Goal: Task Accomplishment & Management: Contribute content

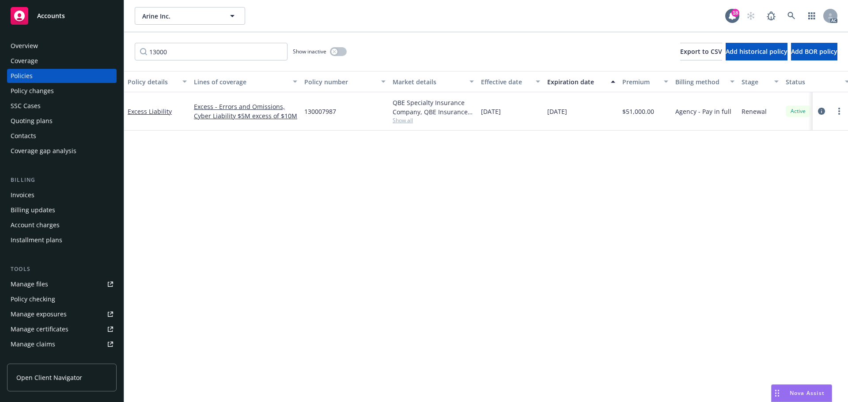
click at [58, 18] on span "Accounts" at bounding box center [51, 15] width 28 height 7
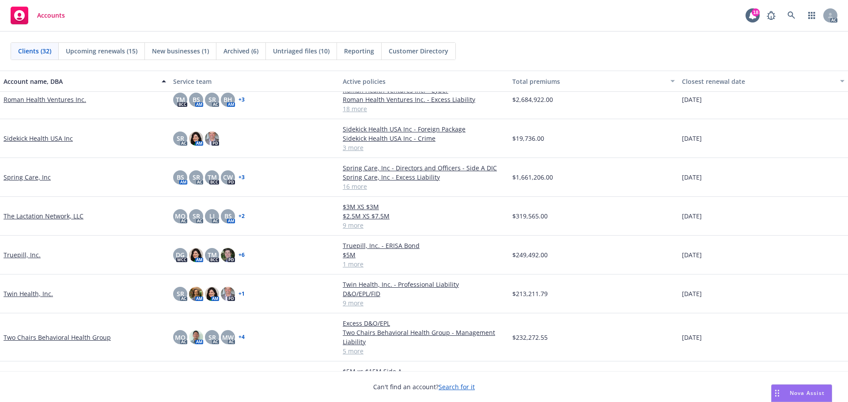
scroll to position [839, 0]
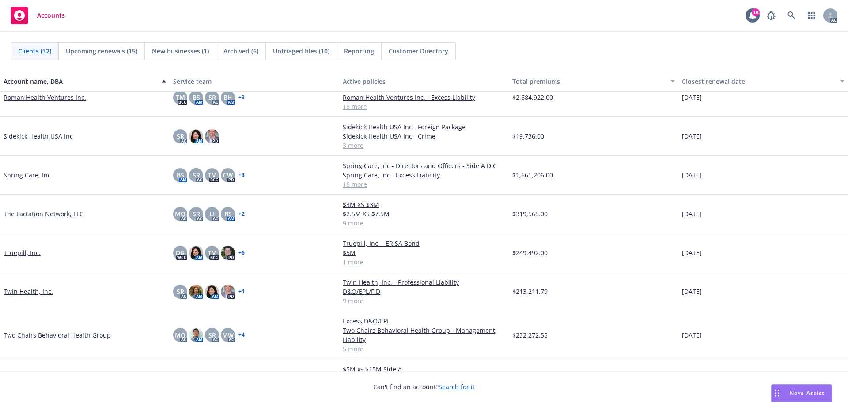
click at [28, 293] on link "Twin Health, Inc." at bounding box center [28, 291] width 49 height 9
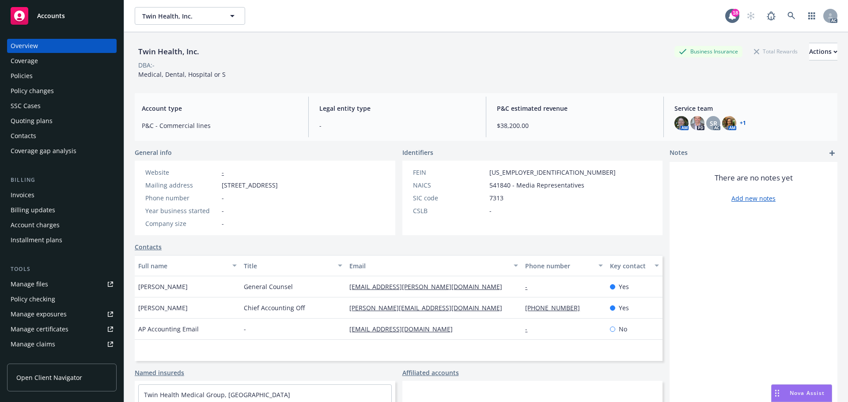
click at [26, 197] on div "Invoices" at bounding box center [23, 195] width 24 height 14
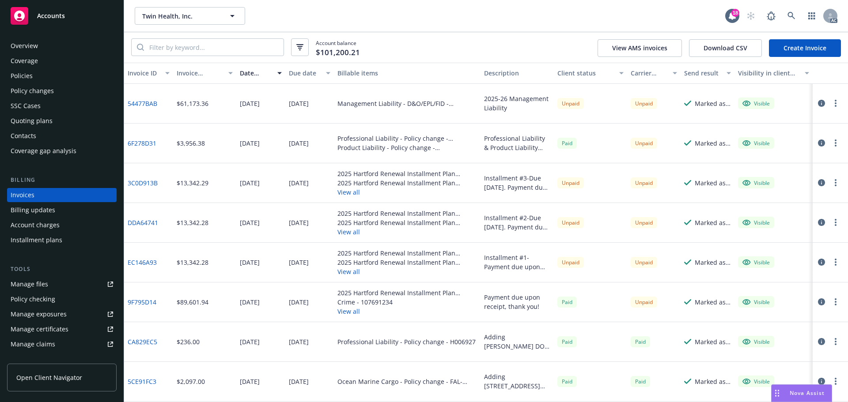
click at [354, 312] on button "View all" at bounding box center [407, 311] width 140 height 9
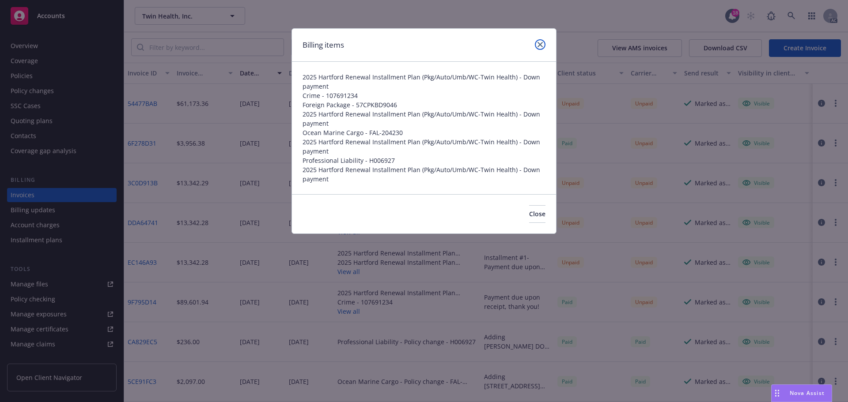
drag, startPoint x: 541, startPoint y: 44, endPoint x: 496, endPoint y: 65, distance: 50.4
click at [541, 44] on icon "close" at bounding box center [539, 44] width 5 height 5
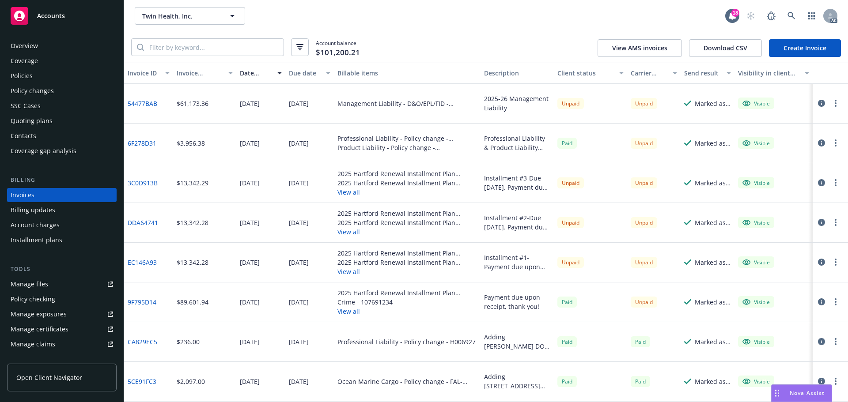
click at [48, 16] on span "Accounts" at bounding box center [51, 15] width 28 height 7
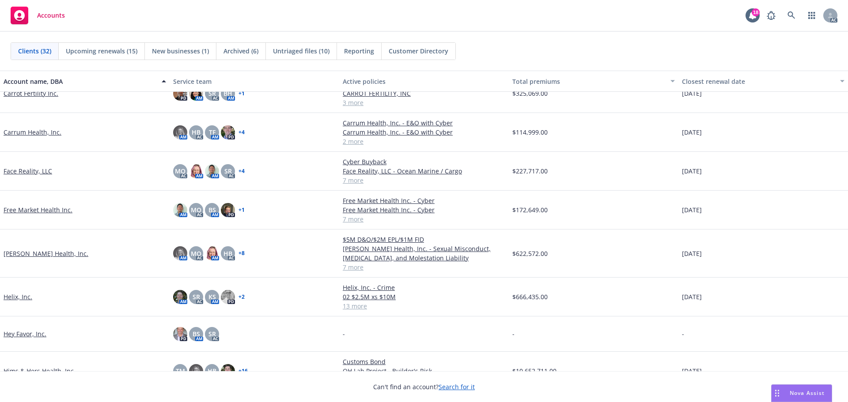
scroll to position [309, 0]
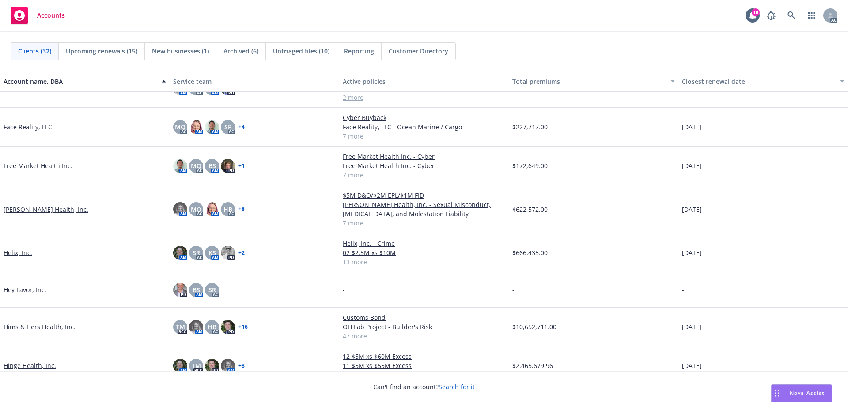
click at [11, 210] on link "[PERSON_NAME] Health, Inc." at bounding box center [46, 209] width 85 height 9
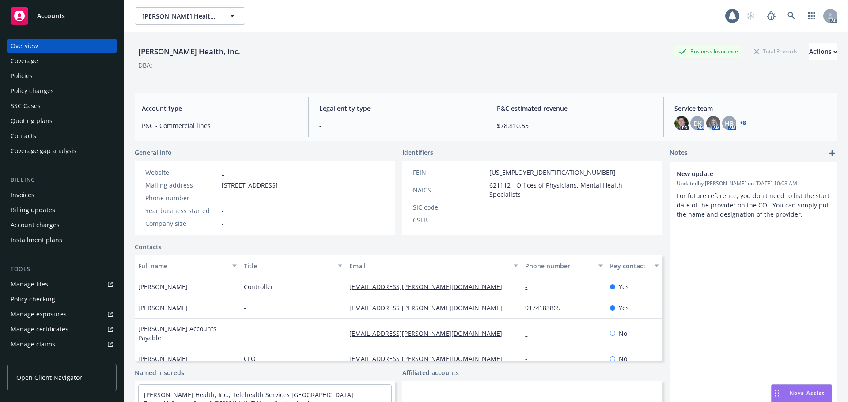
click at [32, 76] on div "Policies" at bounding box center [62, 76] width 102 height 14
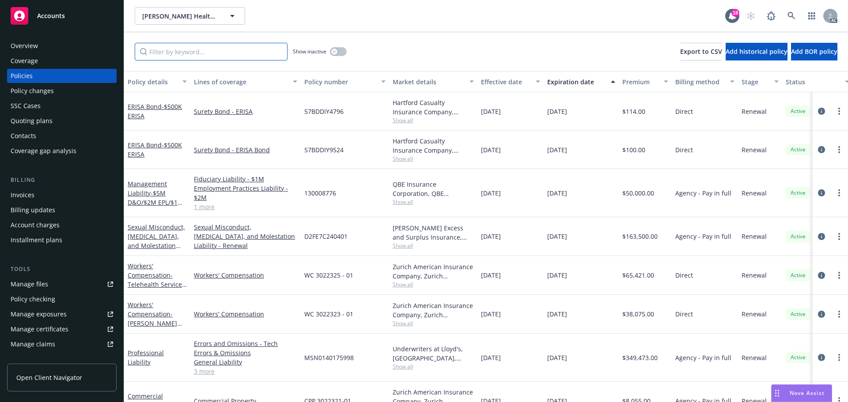
click at [194, 52] on input "Filter by keyword..." at bounding box center [211, 52] width 153 height 18
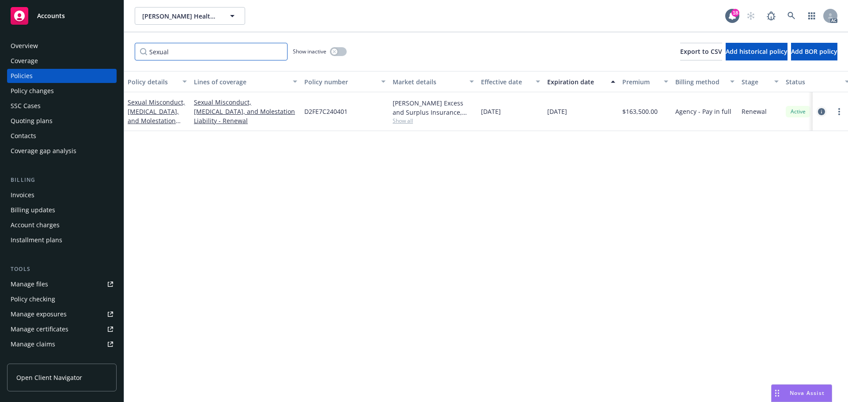
type input "Sexual"
click at [821, 112] on icon "circleInformation" at bounding box center [821, 111] width 7 height 7
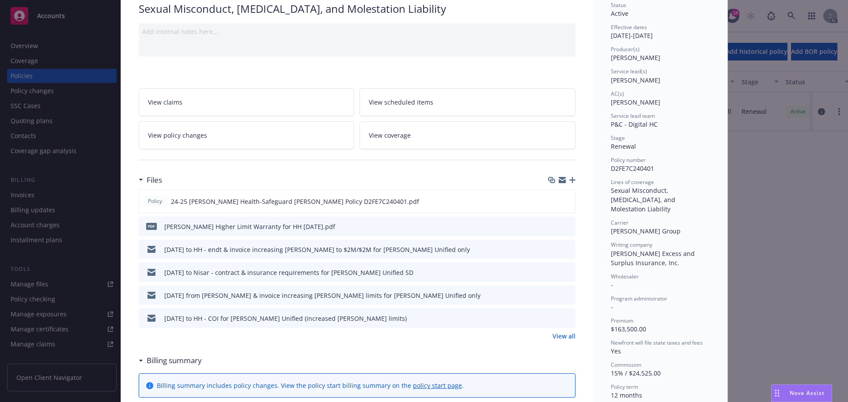
scroll to position [88, 0]
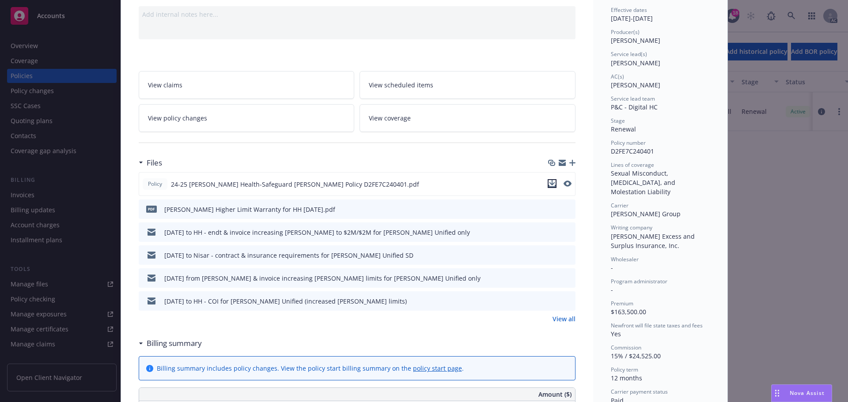
click at [549, 182] on icon "download file" at bounding box center [552, 182] width 6 height 5
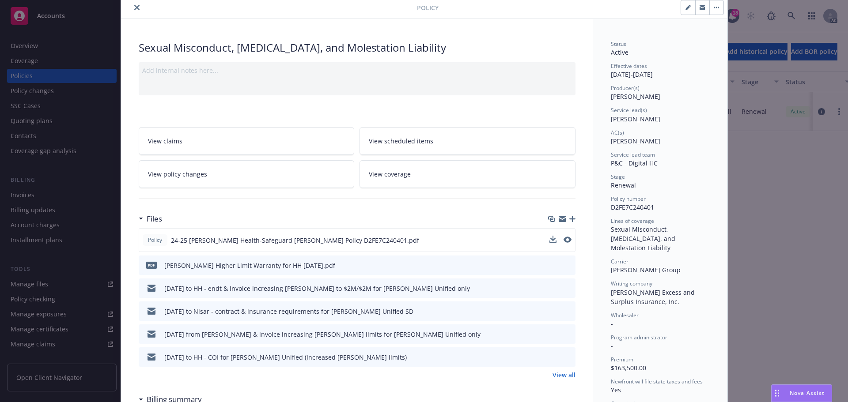
scroll to position [0, 0]
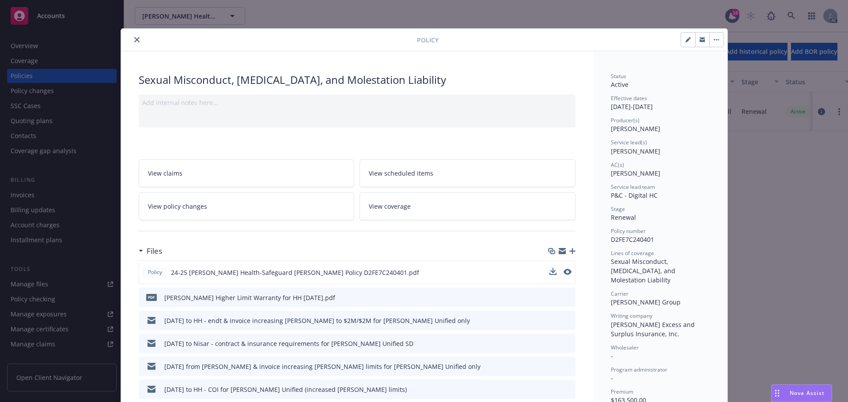
drag, startPoint x: 134, startPoint y: 38, endPoint x: 130, endPoint y: 32, distance: 7.6
click at [134, 38] on icon "close" at bounding box center [136, 39] width 5 height 5
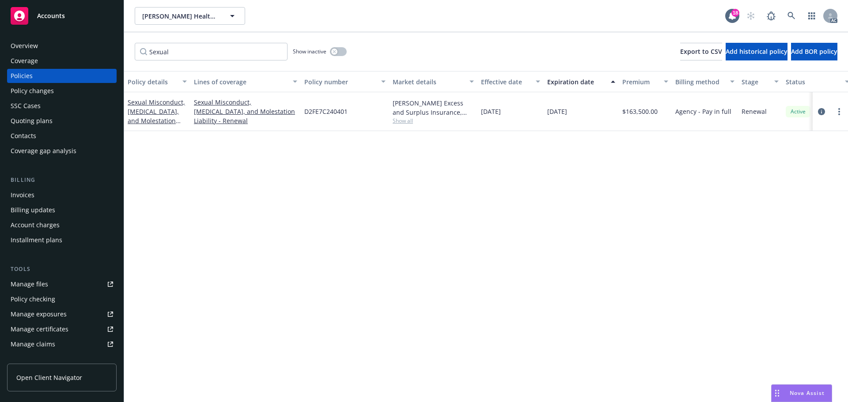
click at [57, 19] on span "Accounts" at bounding box center [51, 15] width 28 height 7
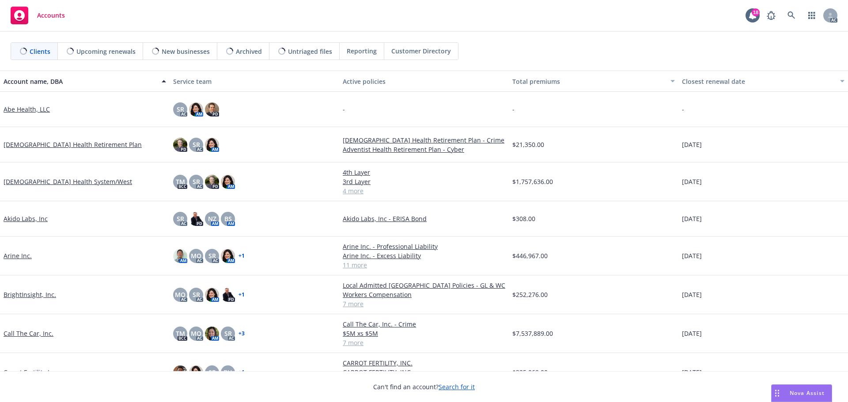
click at [15, 259] on link "Arine Inc." at bounding box center [18, 255] width 28 height 9
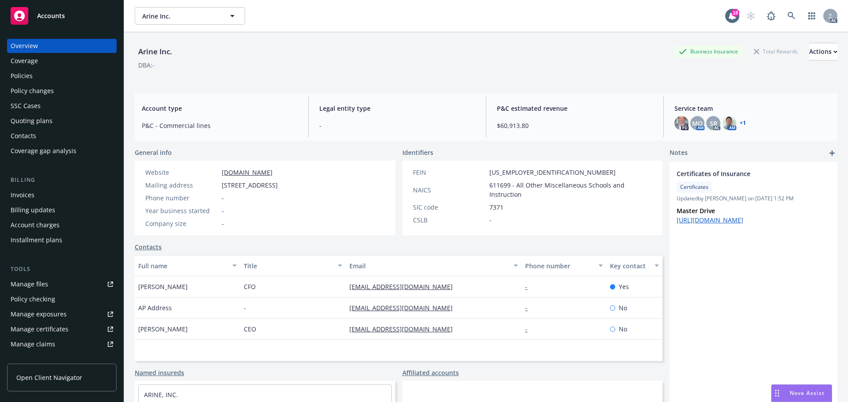
click at [30, 72] on div "Policies" at bounding box center [22, 76] width 22 height 14
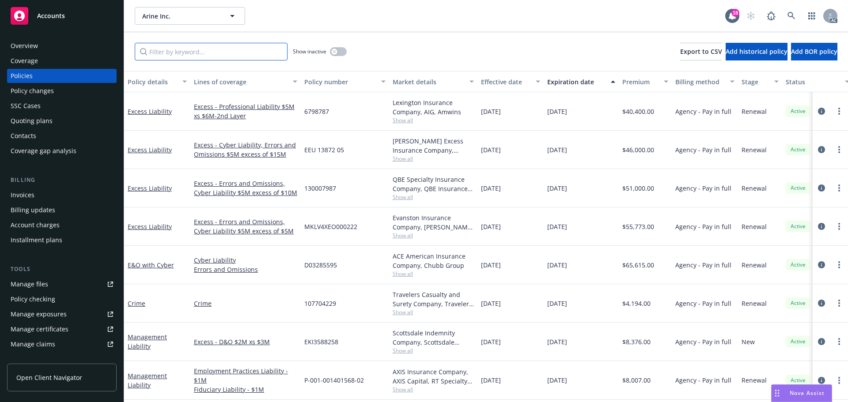
click at [166, 53] on input "Filter by keyword..." at bounding box center [211, 52] width 153 height 18
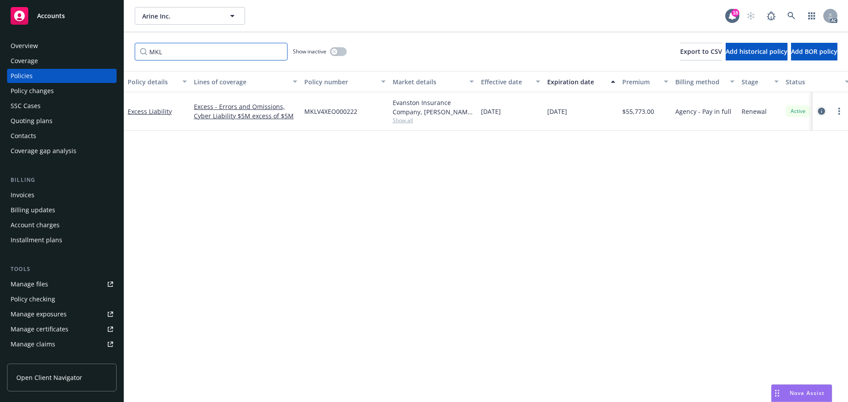
type input "MKL"
click at [822, 109] on icon "circleInformation" at bounding box center [821, 111] width 7 height 7
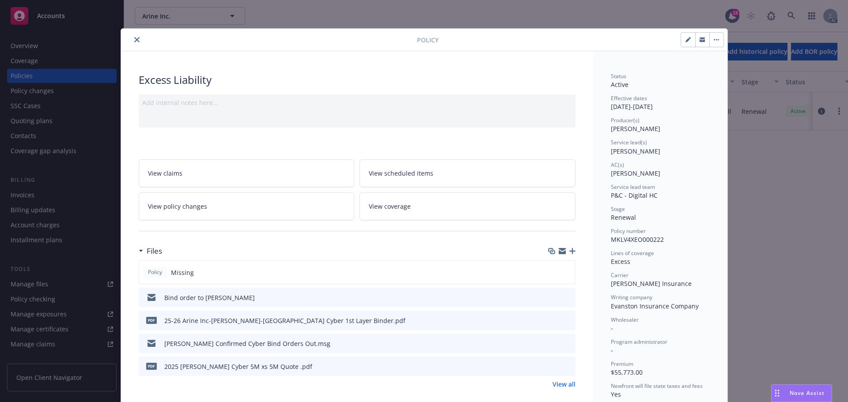
click at [569, 252] on icon "button" at bounding box center [572, 251] width 6 height 6
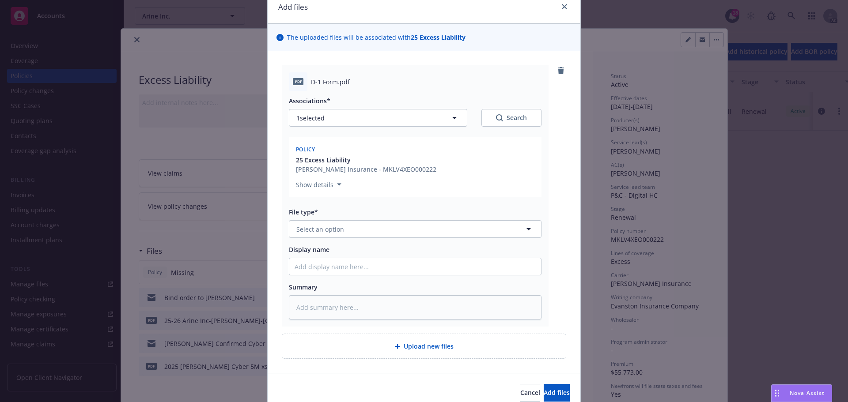
scroll to position [77, 0]
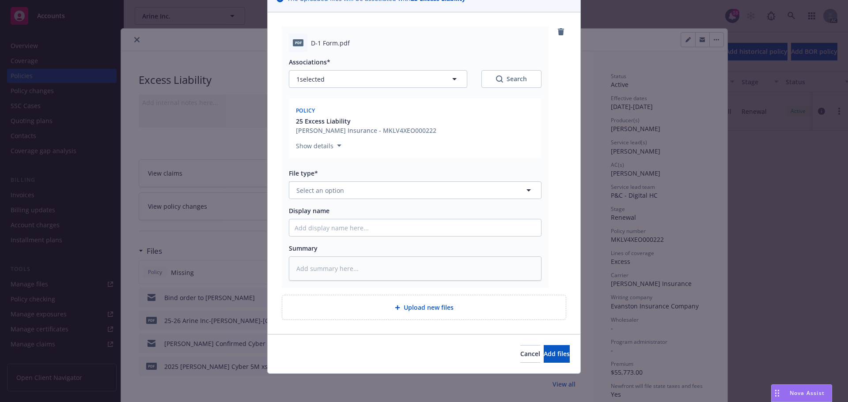
type textarea "x"
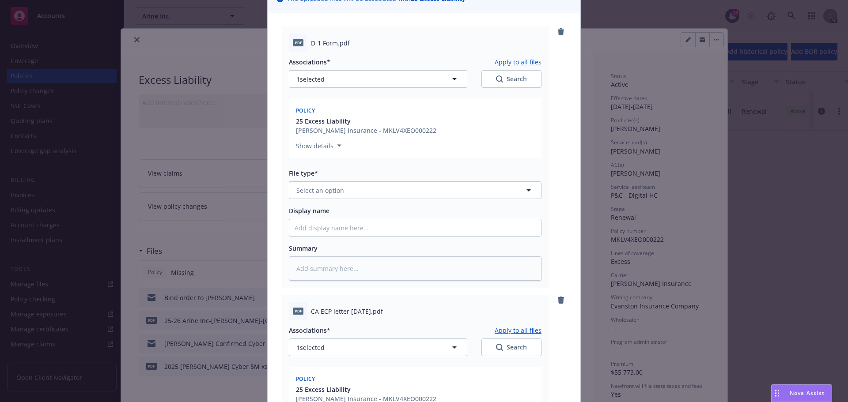
scroll to position [33, 0]
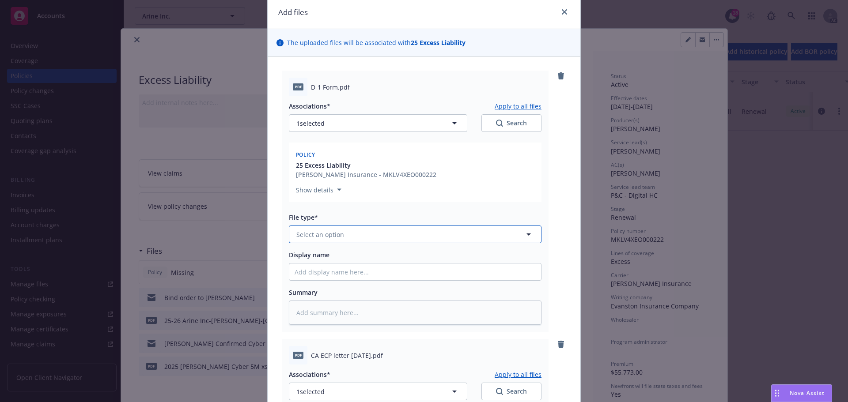
click at [346, 239] on button "Select an option" at bounding box center [415, 235] width 253 height 18
type input "D-1"
click at [335, 258] on div "D-1 - signed" at bounding box center [415, 259] width 241 height 13
drag, startPoint x: 308, startPoint y: 89, endPoint x: 335, endPoint y: 86, distance: 27.1
click at [335, 86] on span "D-1 Form.pdf" at bounding box center [330, 87] width 39 height 9
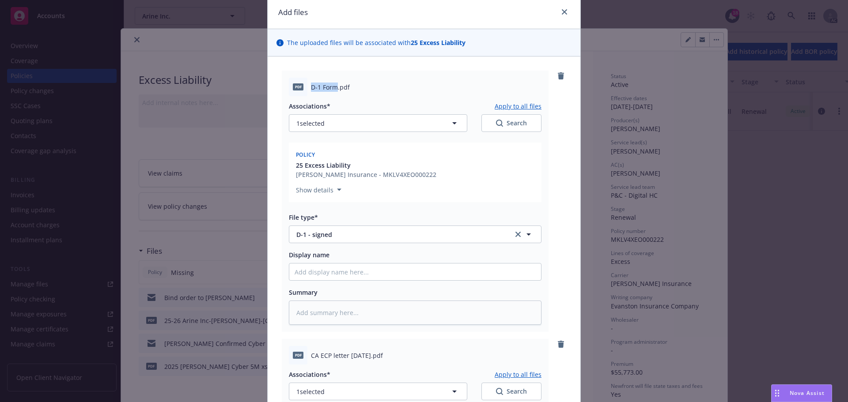
copy span "D-1 Form"
click at [304, 268] on input "Display name" at bounding box center [415, 272] width 252 height 17
paste input "D-1 Form"
type textarea "x"
type input "D-1 Form"
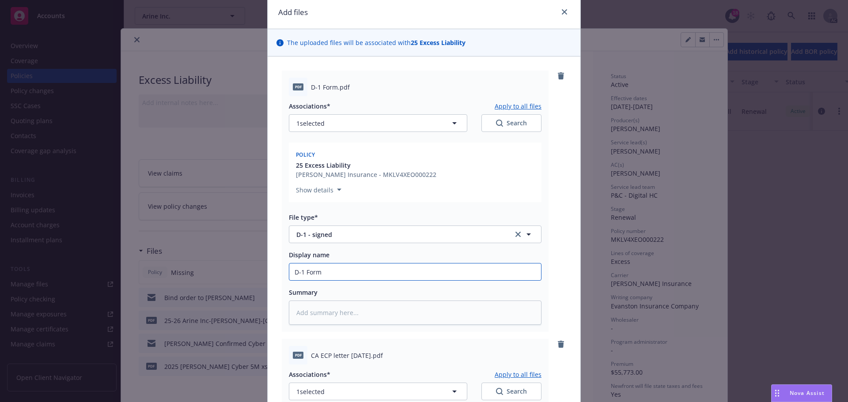
type textarea "x"
type input "D-1 Form"
type textarea "x"
type input "D-1 Form S"
type textarea "x"
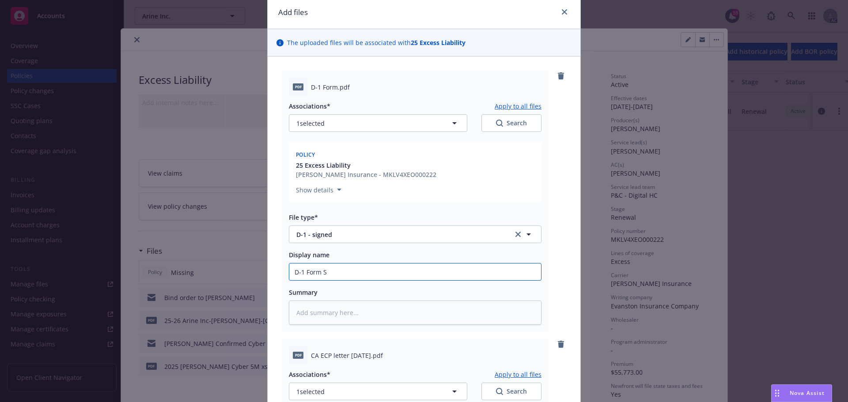
type input "D-1 Form Si"
type textarea "x"
type input "D-1 Form Sig"
type textarea "x"
type input "D-1 Form Sign"
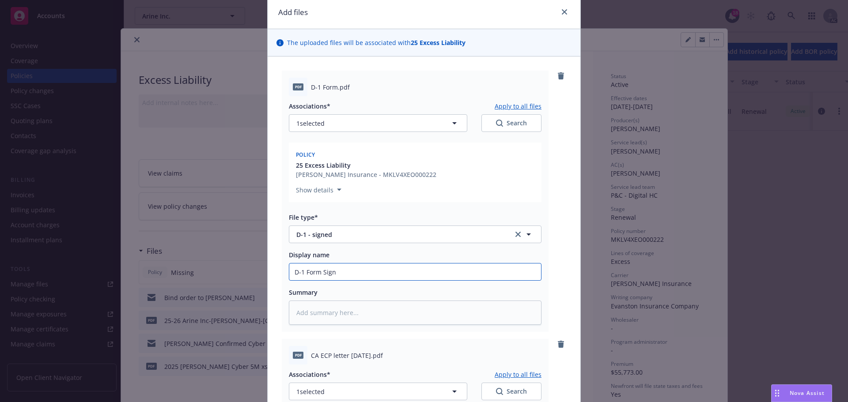
type textarea "x"
type input "D-1 Form Signe"
type textarea "x"
drag, startPoint x: 347, startPoint y: 271, endPoint x: 280, endPoint y: 273, distance: 66.7
click at [282, 273] on div "pdf D-1 Form.pdf Associations* Apply to all files 1 selected Search Policy 25 E…" at bounding box center [415, 201] width 267 height 261
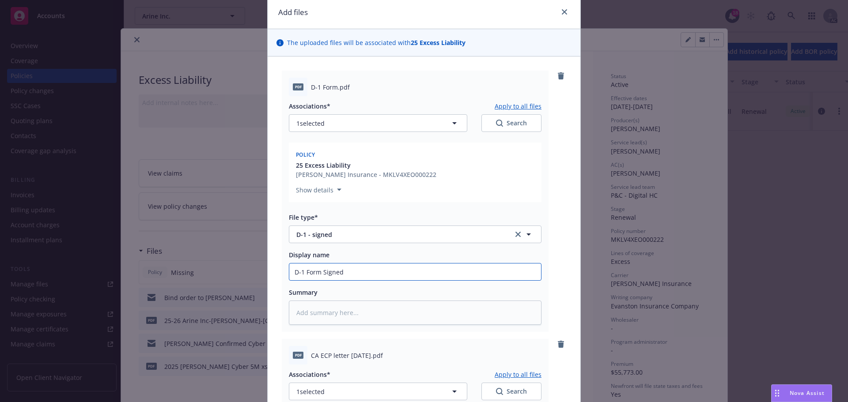
type input "D-1 Form Signed"
click at [315, 316] on textarea at bounding box center [415, 313] width 253 height 24
paste textarea "D-1 Form Signed"
type textarea "x"
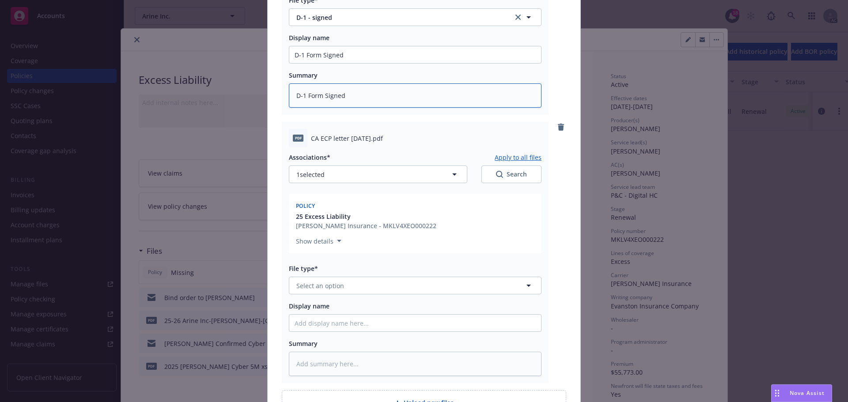
scroll to position [298, 0]
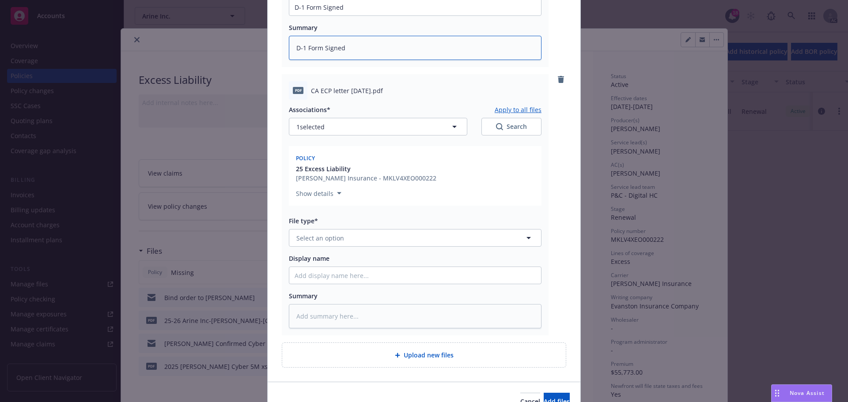
type textarea "D-1 Form Signed"
click at [344, 238] on button "Select an option" at bounding box center [415, 238] width 253 height 18
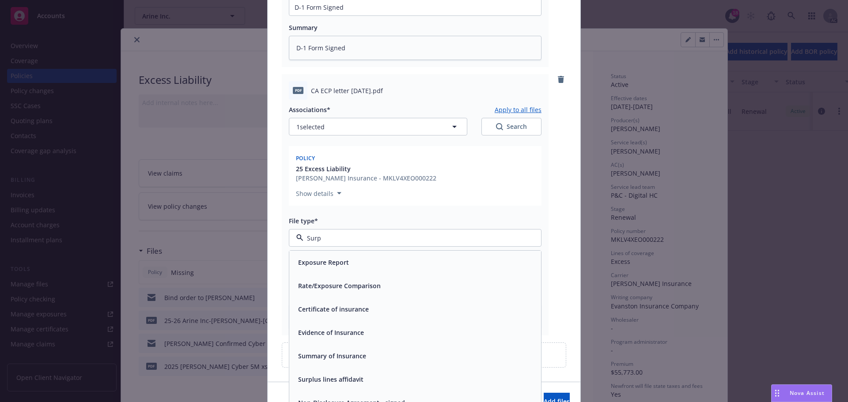
type input "Surpl"
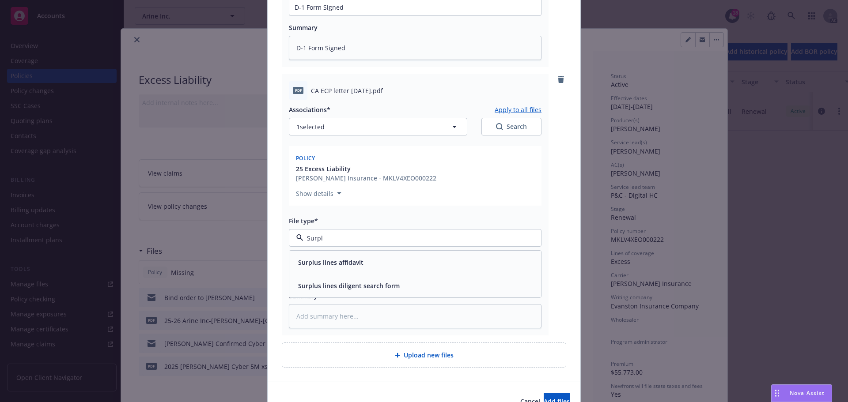
click at [360, 266] on div "Surplus lines affidavit" at bounding box center [330, 262] width 71 height 13
drag, startPoint x: 306, startPoint y: 91, endPoint x: 345, endPoint y: 90, distance: 38.9
click at [345, 90] on div "pdf CA ECP letter [DATE].pdf" at bounding box center [415, 90] width 253 height 19
copy span "CA ECP letter"
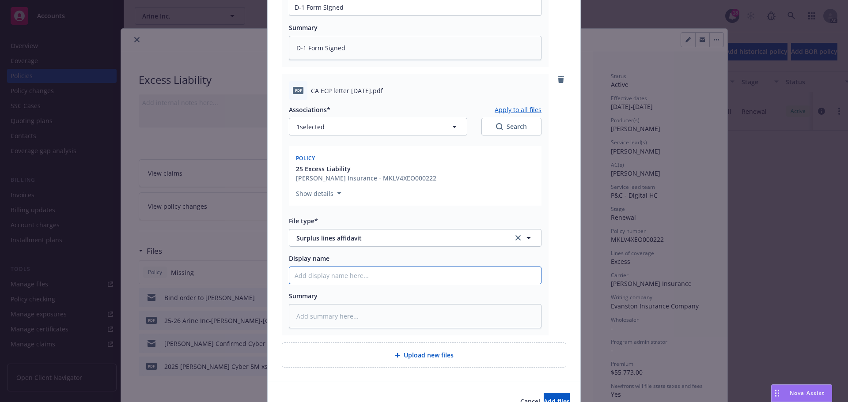
click at [311, 272] on input "Display name" at bounding box center [415, 275] width 252 height 17
paste input "CA ECP letter"
type textarea "x"
type input "CA ECP letter"
type textarea "x"
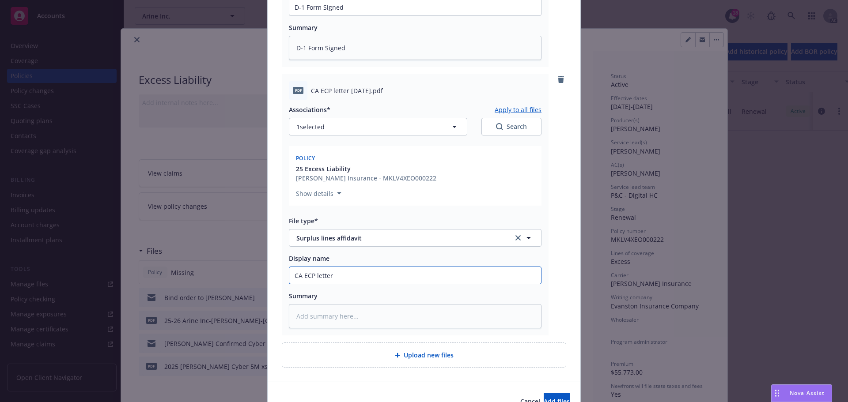
type input "CA ECP letter-"
type textarea "x"
type input "CA ECP letter-"
type textarea "x"
type input "CA ECP letter- s"
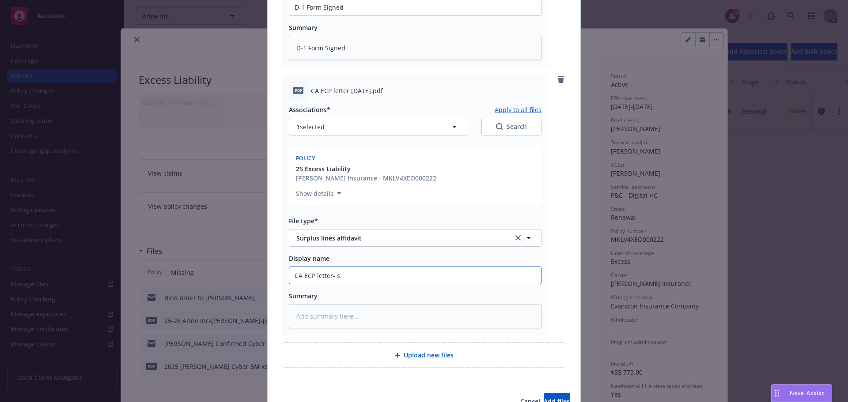
type textarea "x"
type input "CA ECP letter- si"
type textarea "x"
type input "CA ECP letter- sig"
type textarea "x"
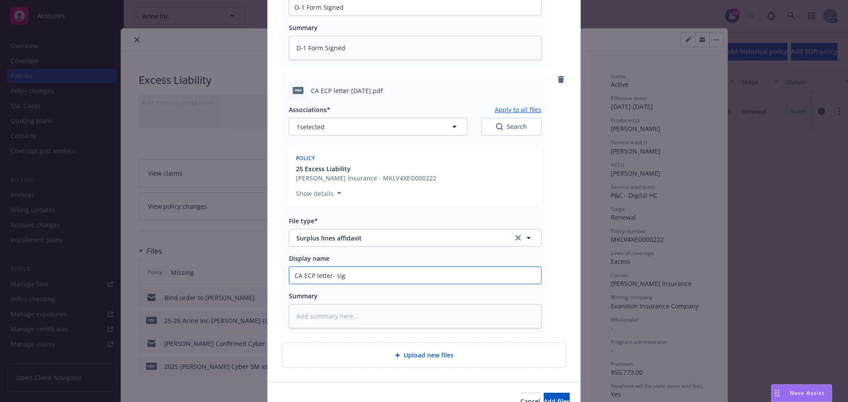
type input "CA ECP letter- sign"
type textarea "x"
type input "CA ECP letter- signe"
type textarea "x"
type input "CA ECP letter- sign"
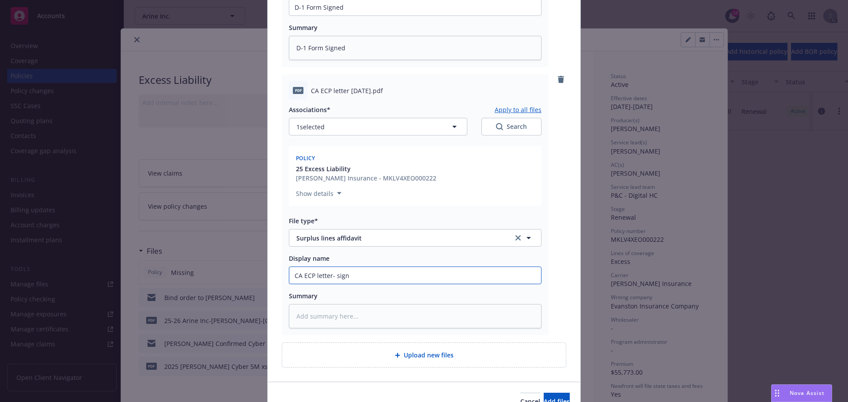
type textarea "x"
type input "CA ECP letter- sig"
type textarea "x"
type input "CA ECP letter- si"
type textarea "x"
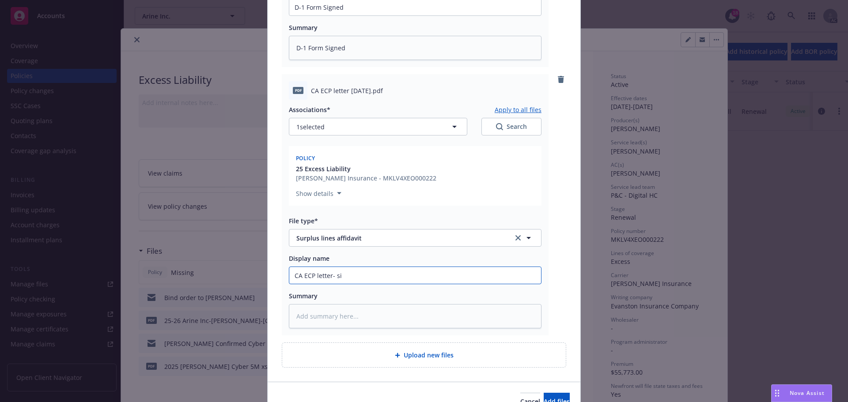
type input "CA ECP letter- s"
type textarea "x"
type input "CA ECP letter-"
type textarea "x"
type input "CA ECP letter- S"
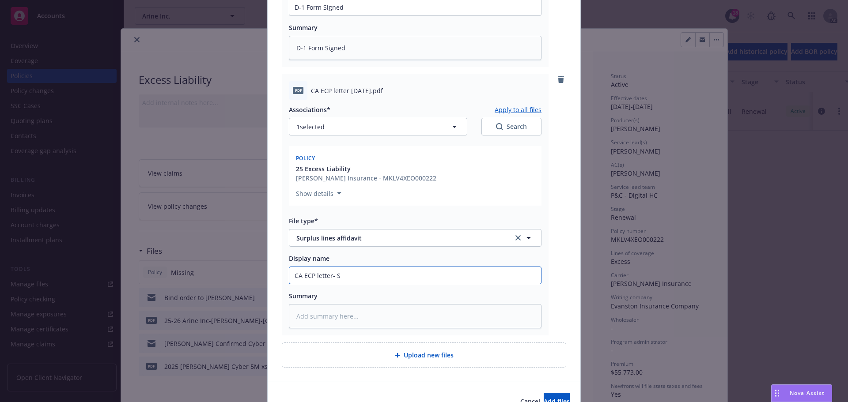
type textarea "x"
type input "CA ECP letter- Si"
type textarea "x"
type input "CA ECP letter- Sig"
type textarea "x"
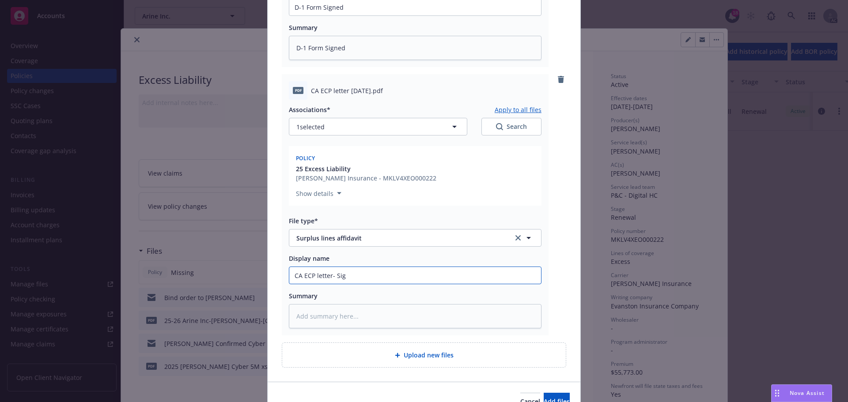
type input "CA ECP letter- Sign"
type textarea "x"
type input "CA ECP letter- Signe"
type textarea "x"
type input "CA ECP letter- Signed"
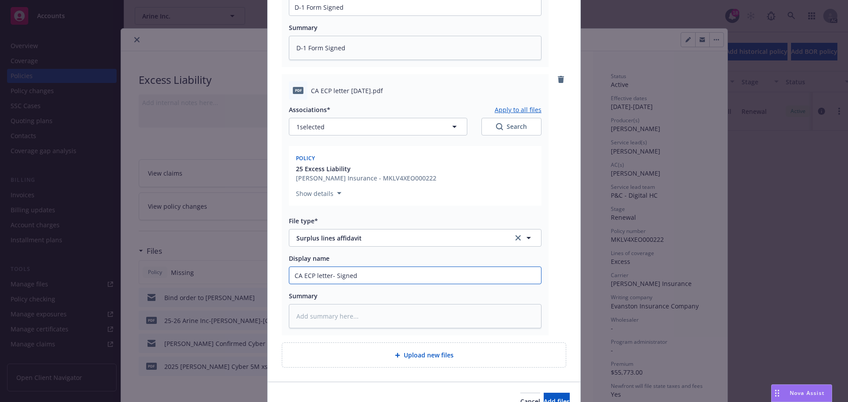
type textarea "x"
drag, startPoint x: 294, startPoint y: 276, endPoint x: 264, endPoint y: 272, distance: 30.7
click at [267, 272] on div "Add files The uploaded files will be associated with 25 Excess Liability pdf D-…" at bounding box center [424, 76] width 314 height 691
type input "CA ECP letter- Signed"
click at [311, 312] on textarea at bounding box center [415, 316] width 253 height 24
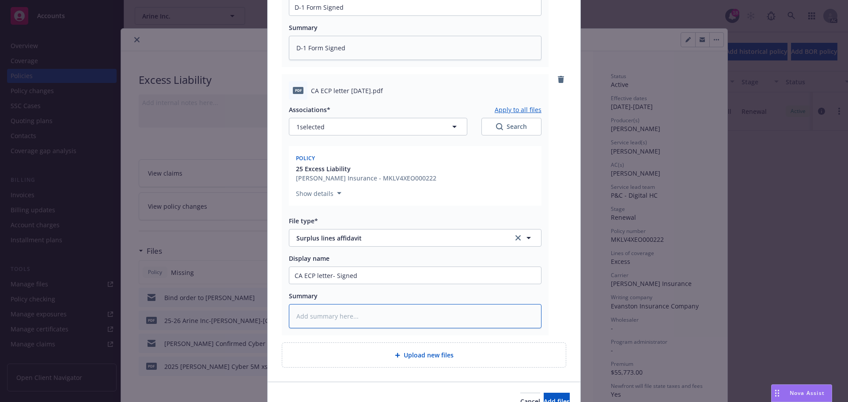
paste textarea "CA ECP letter- Signed"
type textarea "x"
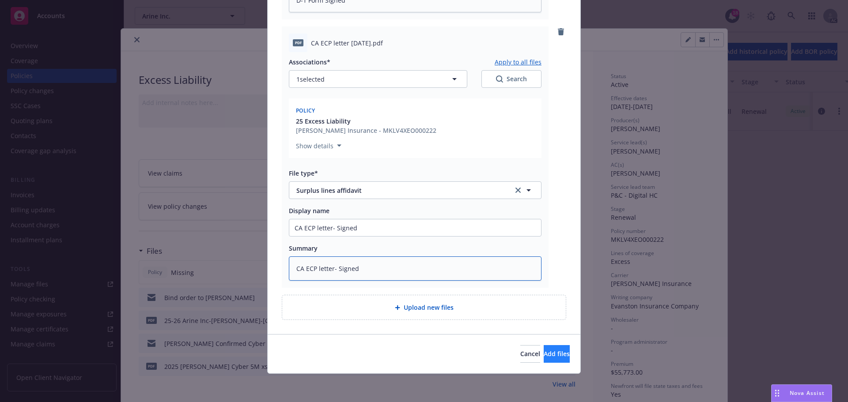
type textarea "CA ECP letter- Signed"
click at [544, 354] on span "Add files" at bounding box center [557, 354] width 26 height 8
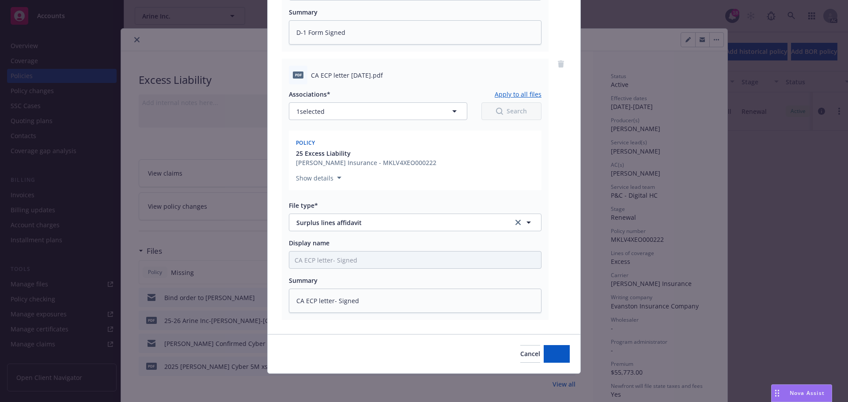
scroll to position [313, 0]
type textarea "x"
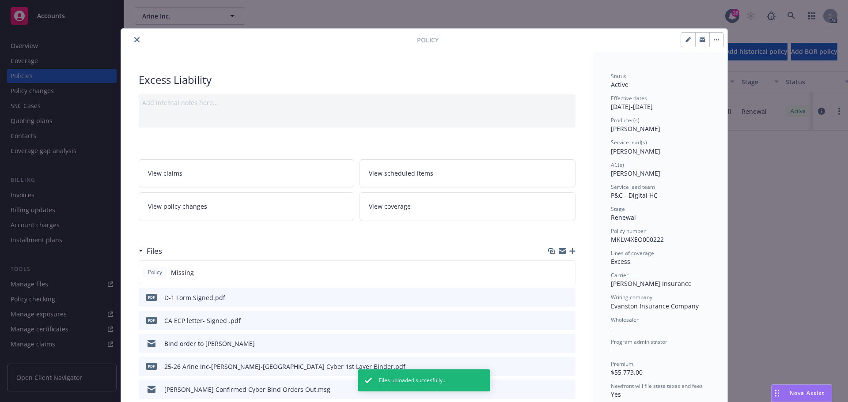
click at [134, 38] on icon "close" at bounding box center [136, 39] width 5 height 5
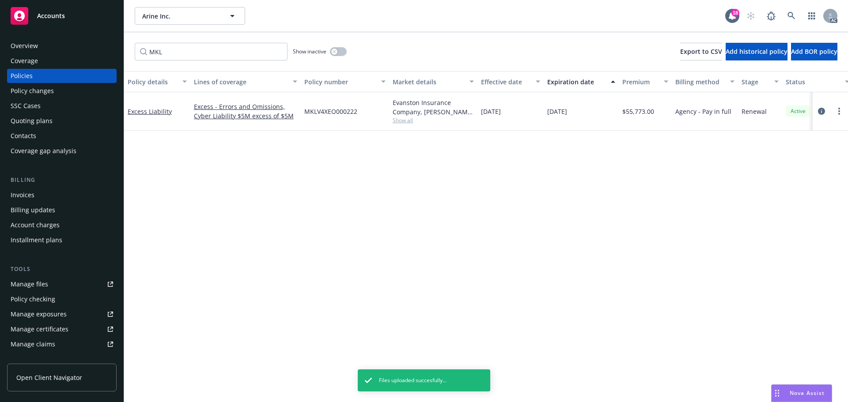
click at [47, 283] on link "Manage files" at bounding box center [62, 284] width 110 height 14
click at [492, 209] on div "Policy details Lines of coverage Policy number Market details Effective date Ex…" at bounding box center [486, 236] width 724 height 331
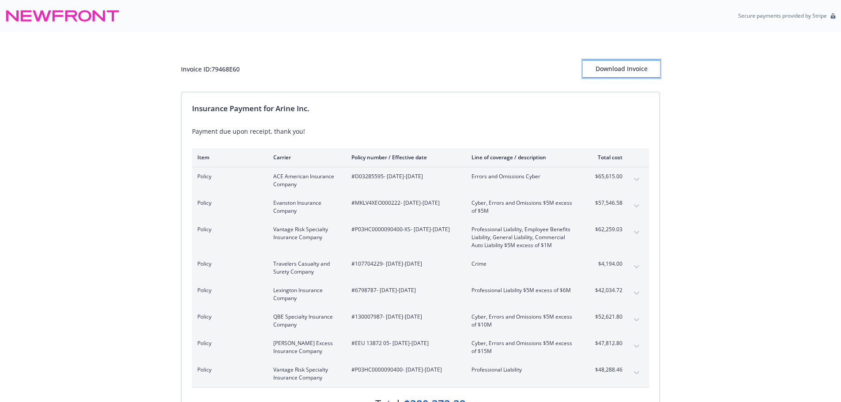
click at [632, 70] on div "Download Invoice" at bounding box center [621, 69] width 77 height 17
click at [632, 67] on div "Download Invoice" at bounding box center [621, 69] width 77 height 17
